Goal: Task Accomplishment & Management: Complete application form

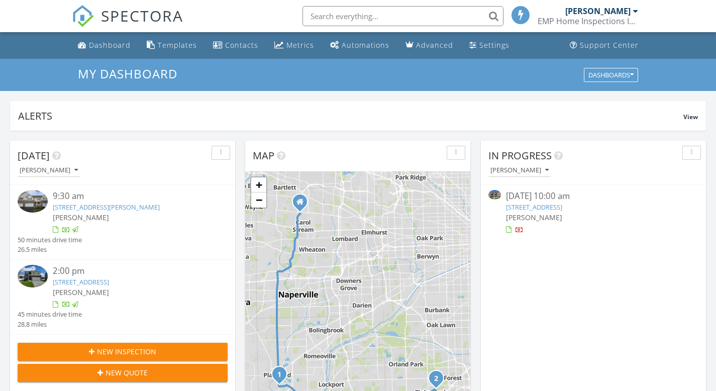
click at [139, 16] on span "SPECTORA" at bounding box center [142, 15] width 82 height 21
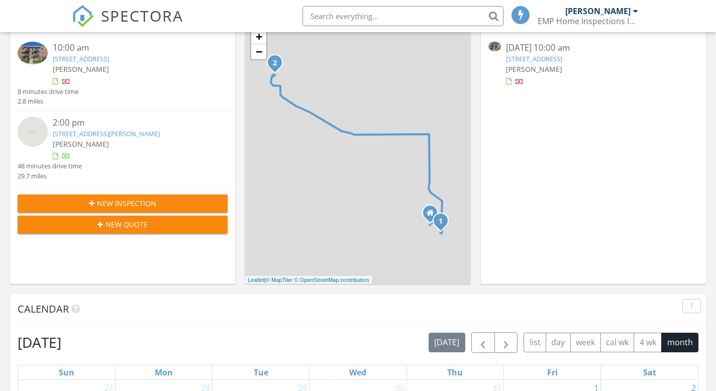
scroll to position [151, 0]
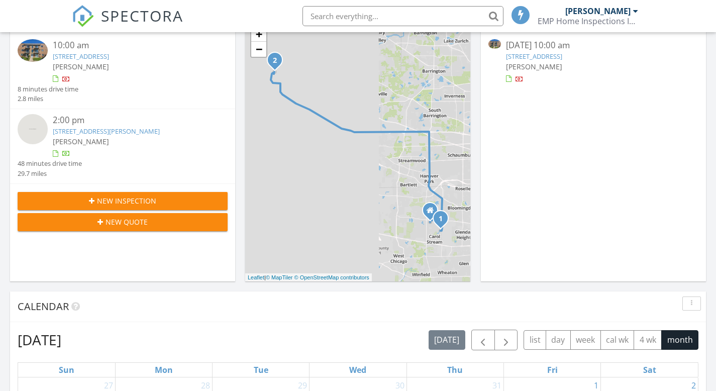
click at [105, 198] on span "New Inspection" at bounding box center [126, 200] width 59 height 11
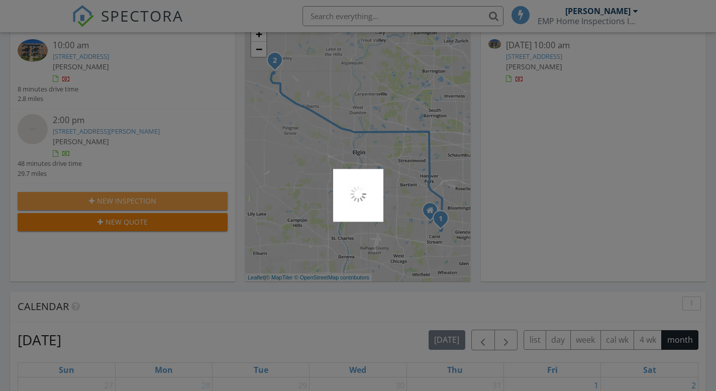
scroll to position [5, 5]
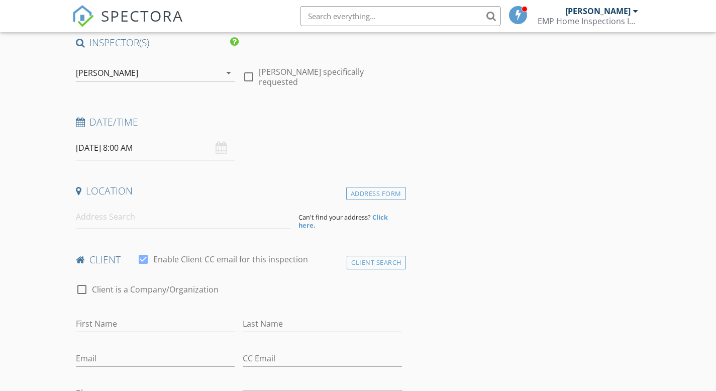
scroll to position [100, 0]
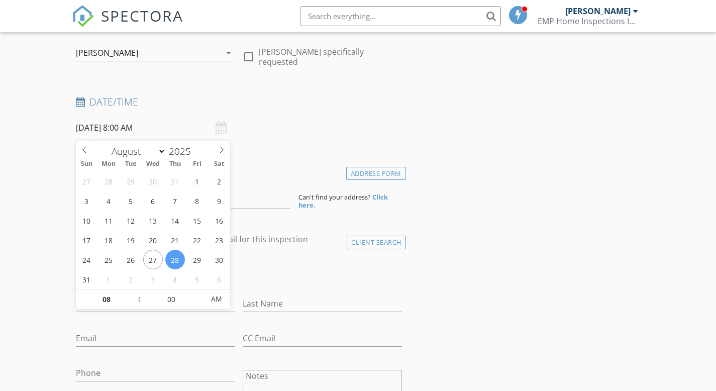
click at [156, 129] on input "08/28/2025 8:00 AM" at bounding box center [155, 127] width 159 height 25
type input "09"
type input "08/28/2025 9:00 AM"
click at [134, 294] on span at bounding box center [134, 294] width 7 height 10
type input "10"
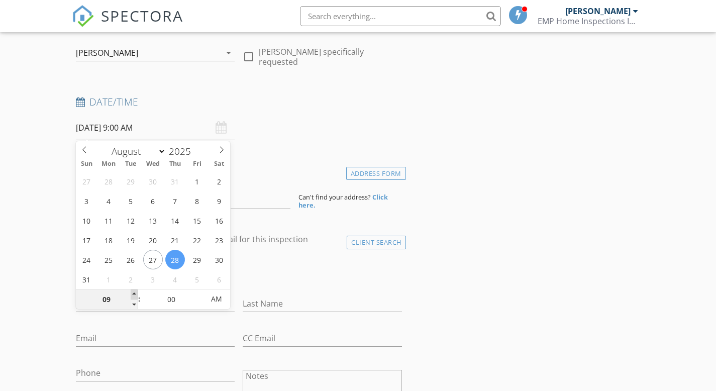
type input "08/28/2025 10:00 AM"
click at [134, 294] on span at bounding box center [134, 294] width 7 height 10
type input "11"
type input "08/28/2025 11:00 AM"
click at [134, 294] on span at bounding box center [134, 294] width 7 height 10
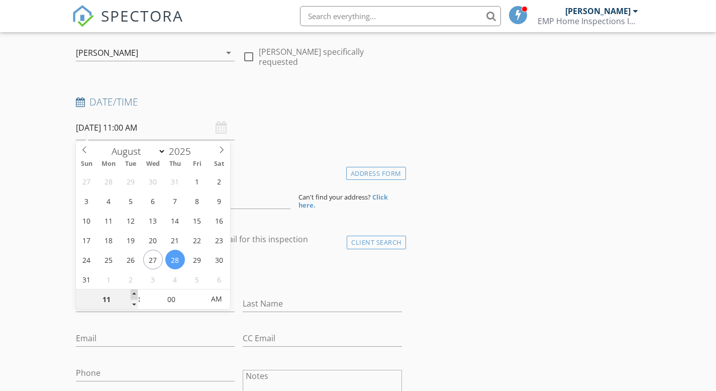
type input "12"
type input "08/28/2025 12:00 PM"
click at [134, 294] on span at bounding box center [134, 294] width 7 height 10
type input "01"
type input "08/28/2025 1:00 PM"
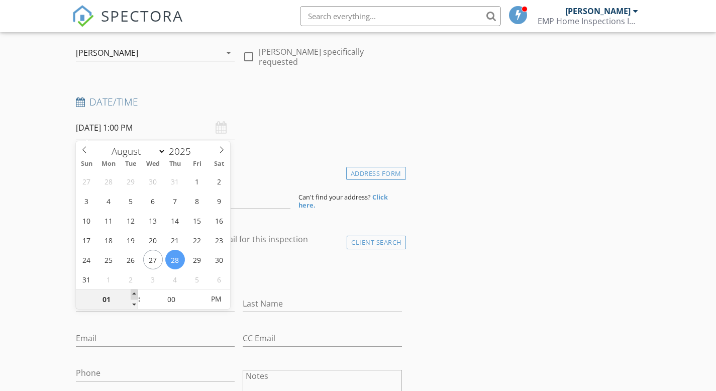
click at [134, 294] on span at bounding box center [134, 294] width 7 height 10
type input "02"
type input "08/28/2025 2:00 PM"
click at [134, 294] on span at bounding box center [134, 294] width 7 height 10
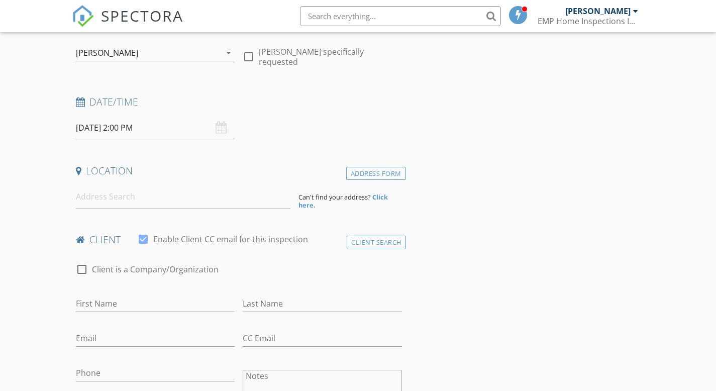
click at [130, 126] on input "08/28/2025 2:00 PM" at bounding box center [155, 127] width 159 height 25
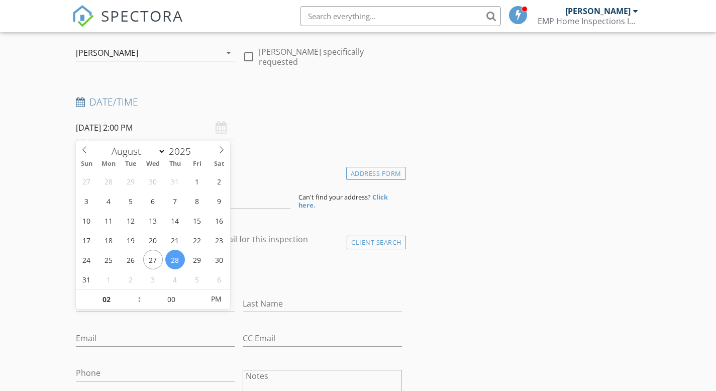
click at [329, 123] on div "Date/Time 08/28/2025 2:00 PM" at bounding box center [239, 117] width 334 height 45
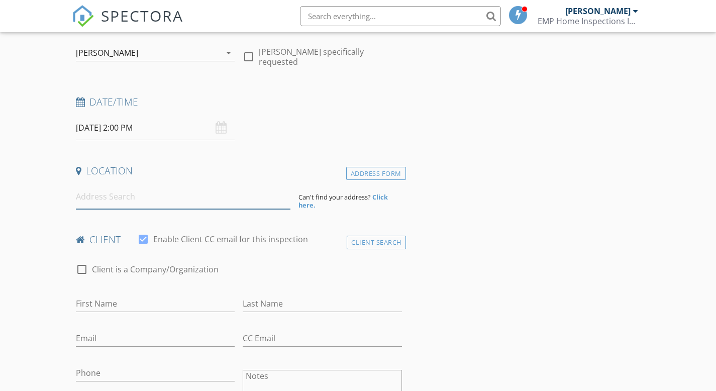
click at [112, 198] on input at bounding box center [183, 196] width 214 height 25
paste input "1 Aspen Ct, Streamwood, IL 60107"
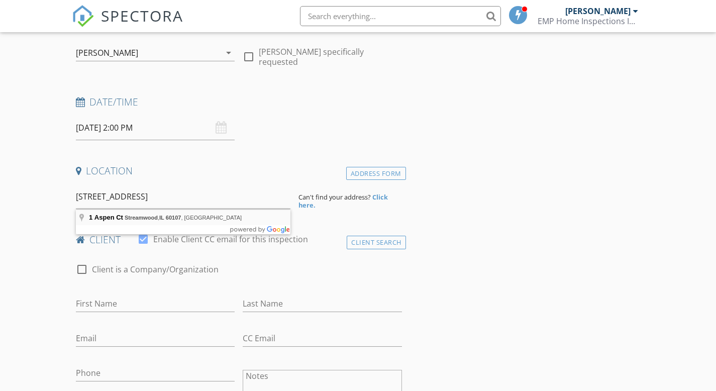
type input "1 Aspen Ct, Streamwood, IL 60107, USA"
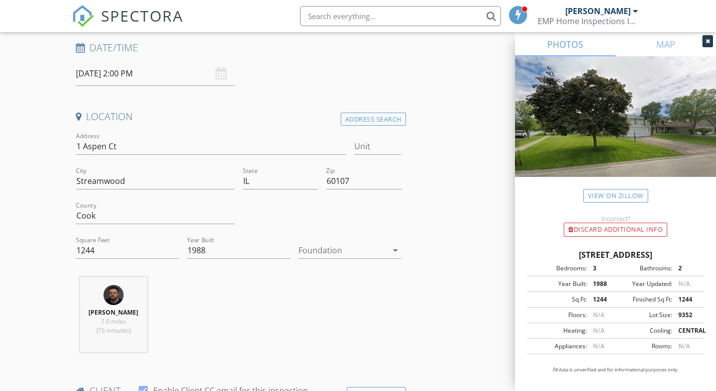
scroll to position [201, 0]
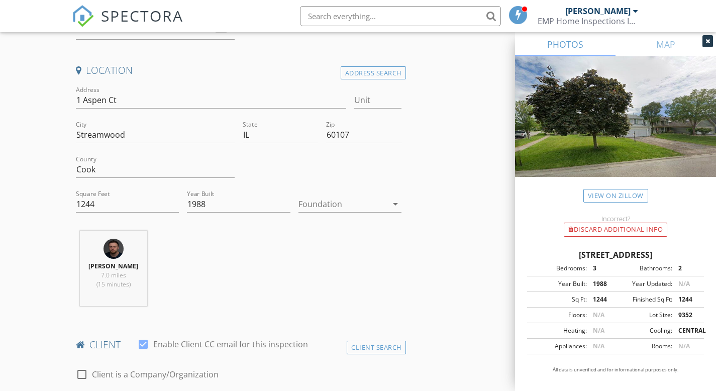
click at [316, 205] on div at bounding box center [342, 204] width 89 height 16
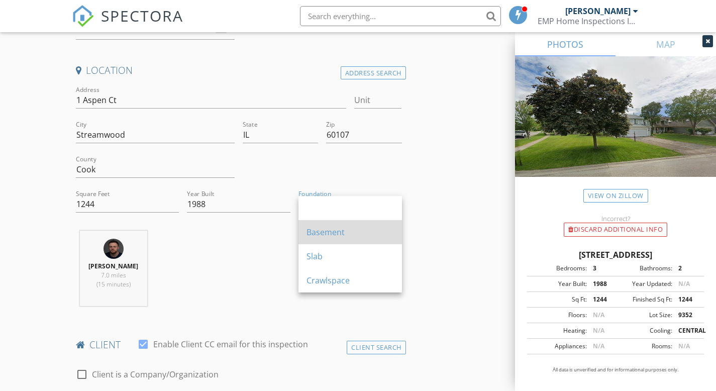
click at [310, 238] on div "Basement" at bounding box center [349, 232] width 87 height 24
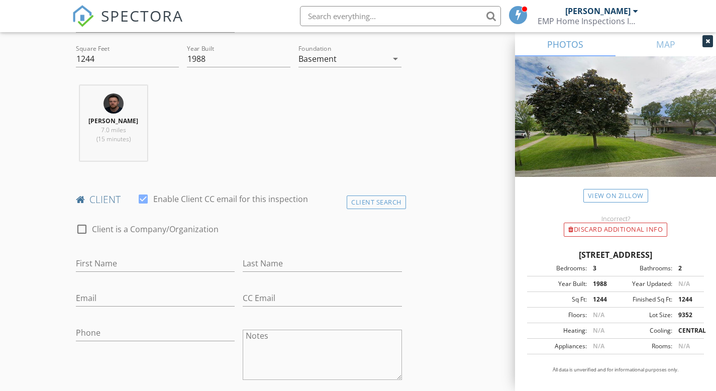
scroll to position [351, 0]
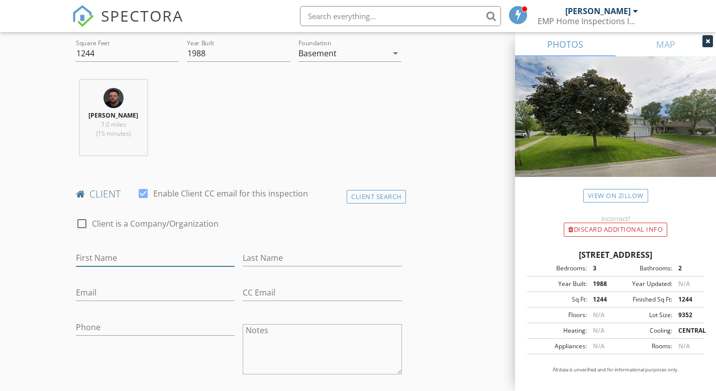
click at [113, 259] on input "First Name" at bounding box center [155, 258] width 159 height 17
paste input "Nancy Kakish"
drag, startPoint x: 101, startPoint y: 257, endPoint x: 165, endPoint y: 259, distance: 64.3
click at [162, 259] on input "Nancy Kakish" at bounding box center [155, 258] width 159 height 17
type input "Nancy"
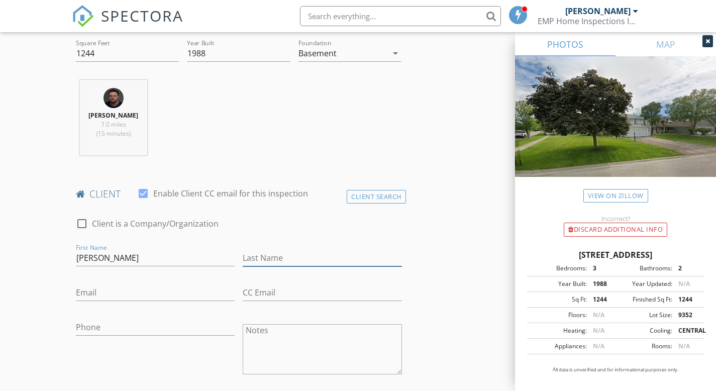
click at [261, 259] on input "Last Name" at bounding box center [322, 258] width 159 height 17
paste input "Kakish"
type input "Kakish"
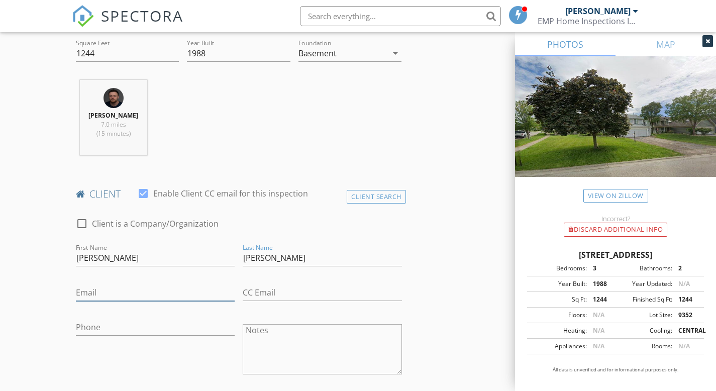
click at [105, 285] on input "Email" at bounding box center [155, 292] width 159 height 17
paste input "nancyisaa1234@gmail.com"
type input "nancyisaa1234@gmail.com"
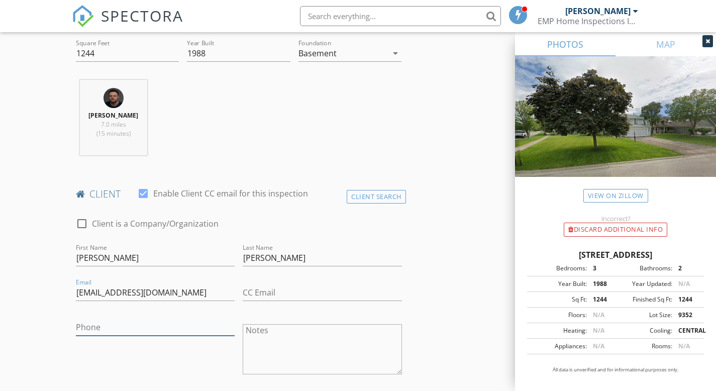
click at [84, 323] on input "Phone" at bounding box center [155, 327] width 159 height 17
paste input "331-262-8223"
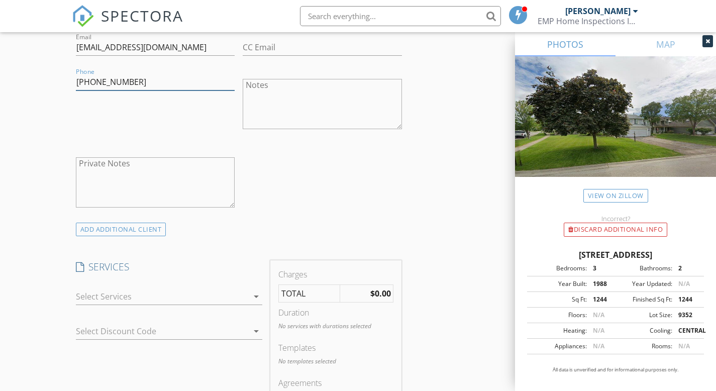
scroll to position [653, 0]
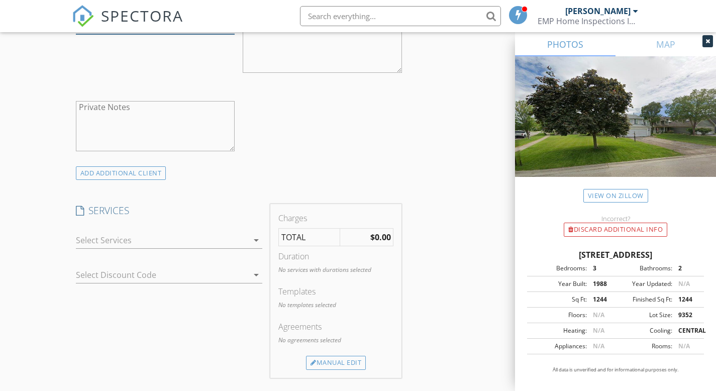
type input "331-262-8223"
click at [172, 245] on div at bounding box center [162, 240] width 173 height 16
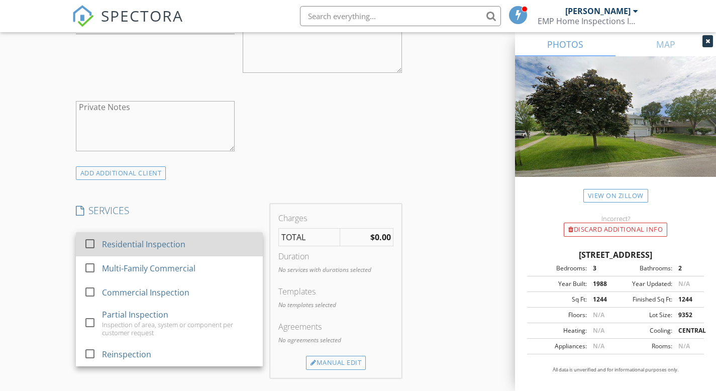
click at [173, 245] on div "Residential Inspection" at bounding box center [143, 244] width 83 height 12
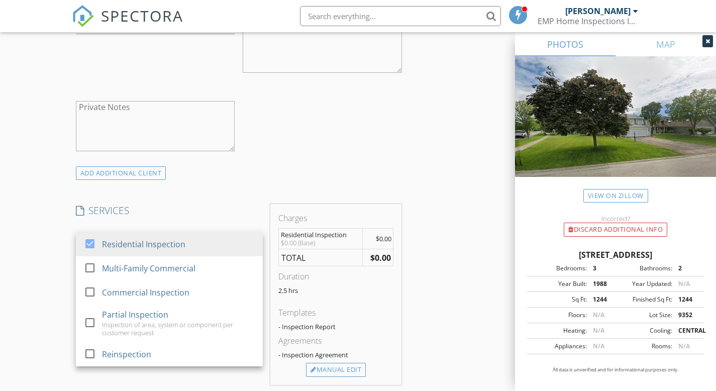
click at [356, 139] on div "check_box_outline_blank Client is a Company/Organization First Name Nancy Last …" at bounding box center [239, 36] width 334 height 260
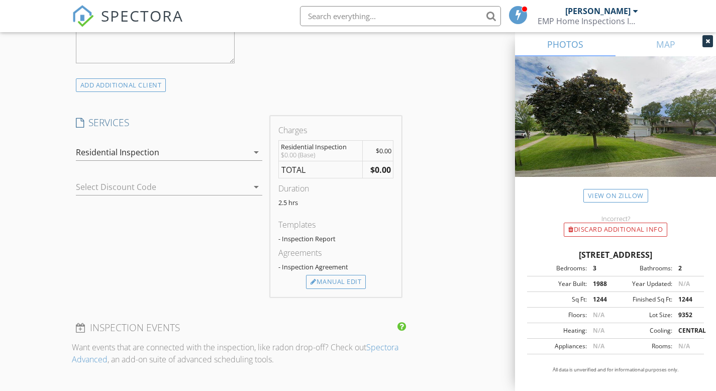
scroll to position [753, 0]
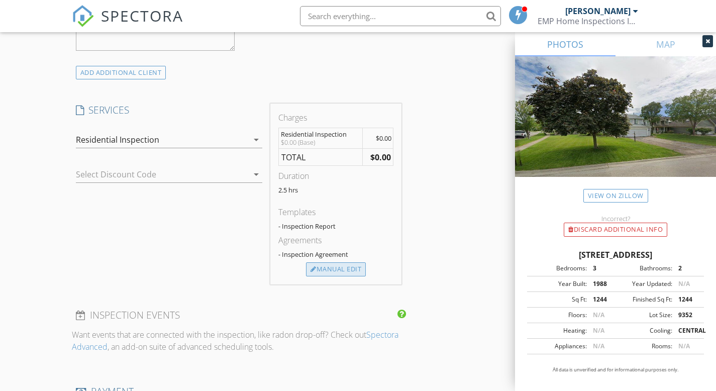
click at [335, 267] on div "Manual Edit" at bounding box center [336, 269] width 60 height 14
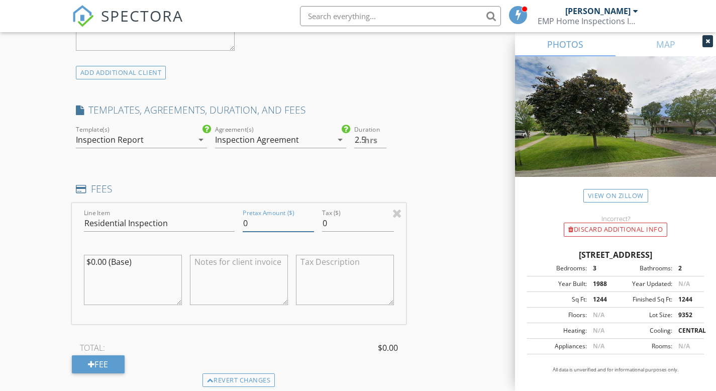
drag, startPoint x: 249, startPoint y: 222, endPoint x: 226, endPoint y: 222, distance: 22.6
click at [226, 222] on div "Line Item Residential Inspection Pretax Amount ($) 0 Tax ($) 0 $0.00 (Base)" at bounding box center [239, 263] width 334 height 121
type input "450"
drag, startPoint x: 151, startPoint y: 265, endPoint x: 59, endPoint y: 265, distance: 91.4
click at [59, 265] on div "New Inspection Click here to use the New Order Form INSPECTOR(S) check_box Deni…" at bounding box center [358, 242] width 716 height 1872
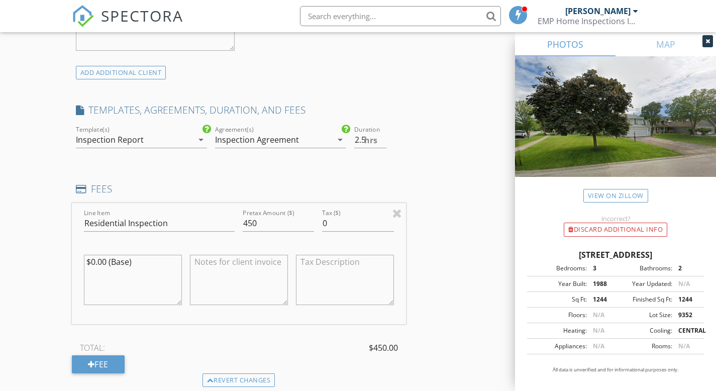
paste textarea "450.00 for up to 2000sf single family home inspection"
type textarea "$450.00 for up to 2000sf single family home inspection"
click at [218, 271] on textarea at bounding box center [239, 280] width 98 height 50
paste textarea "$450.00 for up to 2000sf single family home inspection"
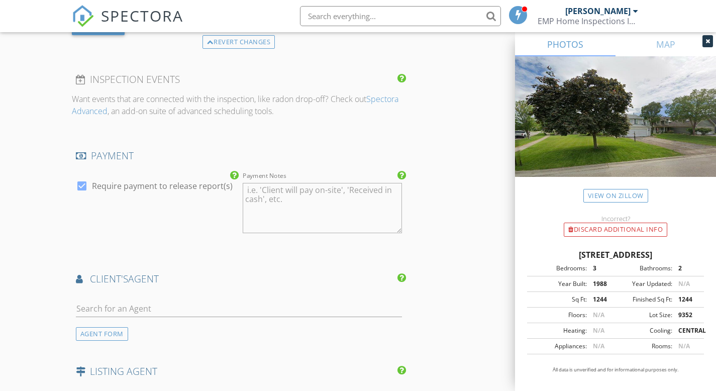
scroll to position [1105, 0]
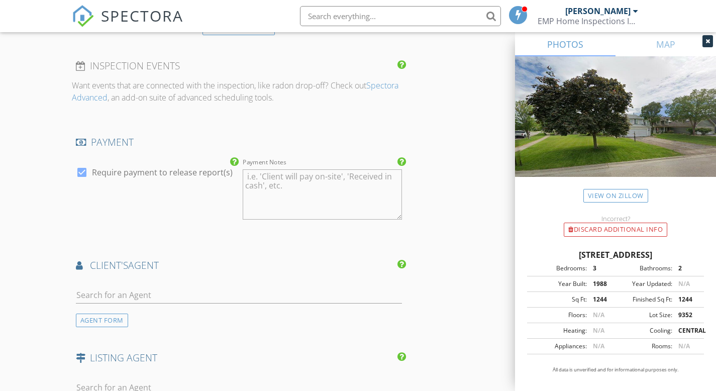
type textarea "$450.00 for up to 2000sf single family home inspection"
click at [127, 289] on input "text" at bounding box center [239, 295] width 326 height 17
type input "ala"
click at [124, 315] on div "Ala Alnahhas" at bounding box center [135, 317] width 62 height 12
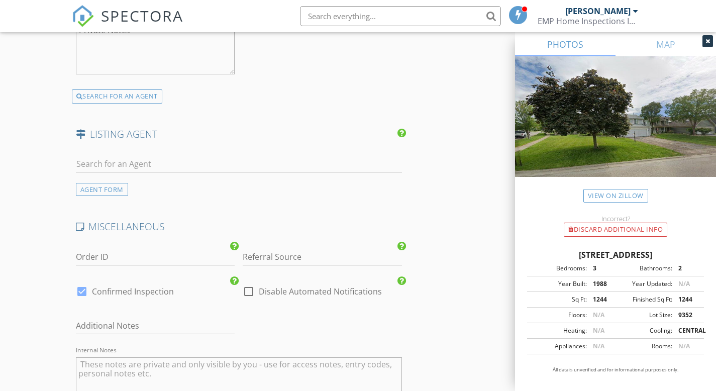
scroll to position [1769, 0]
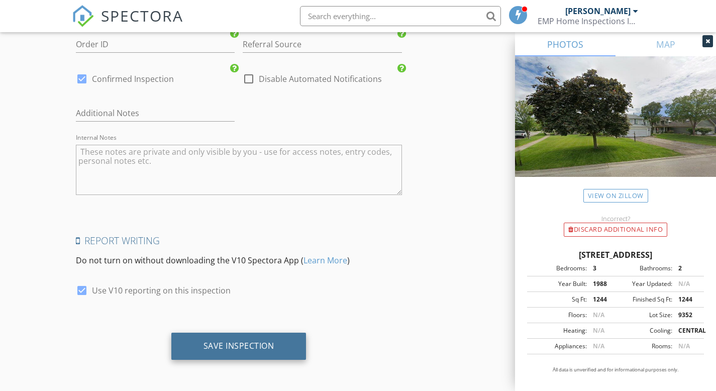
click at [256, 351] on div "Save Inspection" at bounding box center [238, 345] width 135 height 27
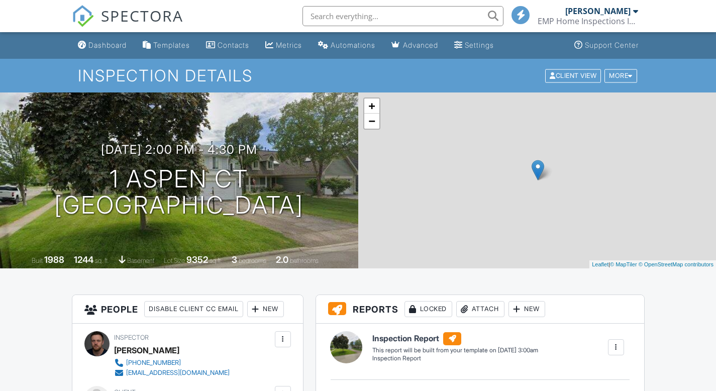
click at [164, 16] on span "SPECTORA" at bounding box center [142, 15] width 82 height 21
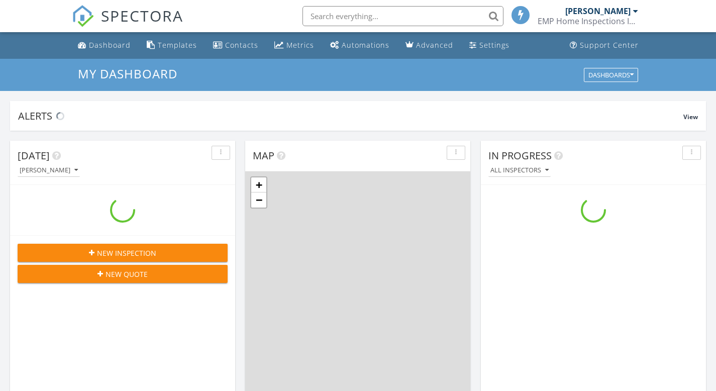
scroll to position [929, 731]
